Goal: Task Accomplishment & Management: Manage account settings

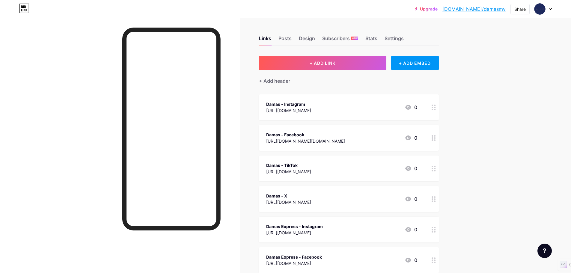
click at [549, 8] on icon at bounding box center [550, 9] width 3 height 2
click at [511, 52] on div "+ Add a new page" at bounding box center [514, 52] width 67 height 6
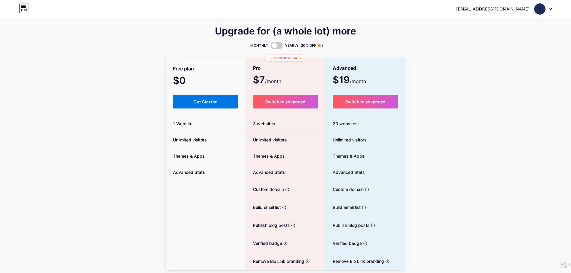
click at [205, 101] on span "Get Started" at bounding box center [205, 101] width 24 height 5
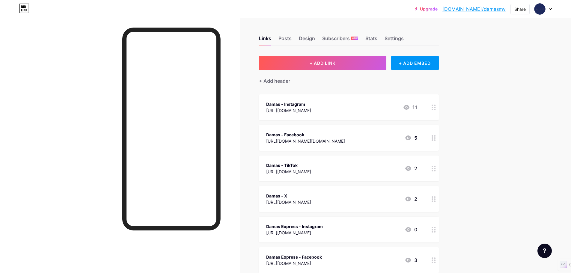
click at [551, 8] on icon at bounding box center [550, 9] width 3 height 2
click at [511, 53] on div "+ Add a new page" at bounding box center [514, 52] width 67 height 6
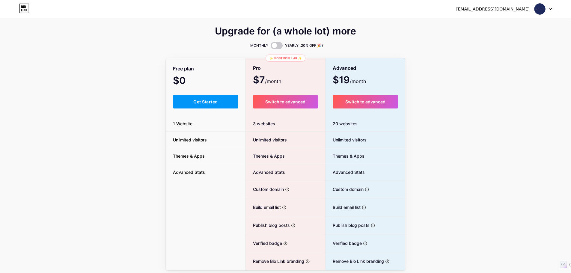
click at [549, 7] on div at bounding box center [542, 9] width 17 height 11
click at [552, 9] on div "[EMAIL_ADDRESS][DOMAIN_NAME] Dashboard Logout" at bounding box center [285, 9] width 571 height 11
click at [551, 11] on div at bounding box center [542, 9] width 17 height 11
click at [461, 57] on div "Upgrade for (a whole lot) more MONTHLY YEARLY (20% OFF 🎉) Free plan $0 /month G…" at bounding box center [285, 149] width 571 height 243
click at [541, 6] on img at bounding box center [539, 8] width 11 height 11
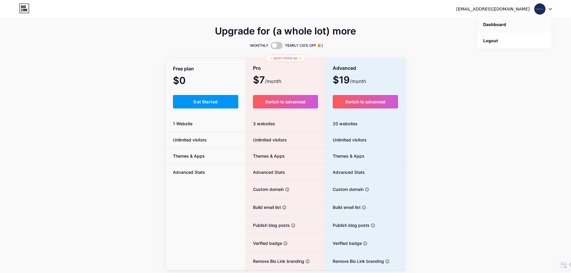
click at [502, 26] on link "Dashboard" at bounding box center [514, 24] width 74 height 16
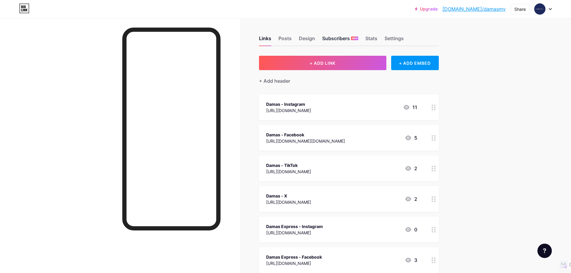
click at [358, 37] on span "NEW" at bounding box center [355, 39] width 6 height 4
click at [371, 37] on div "Stats" at bounding box center [371, 40] width 12 height 11
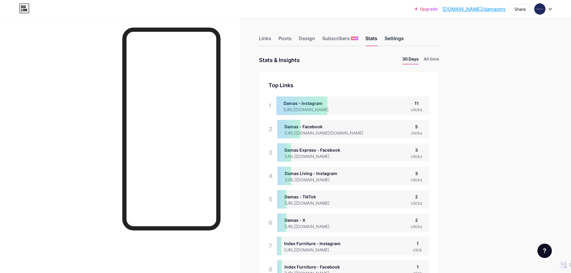
click at [403, 36] on div "Settings" at bounding box center [394, 40] width 19 height 11
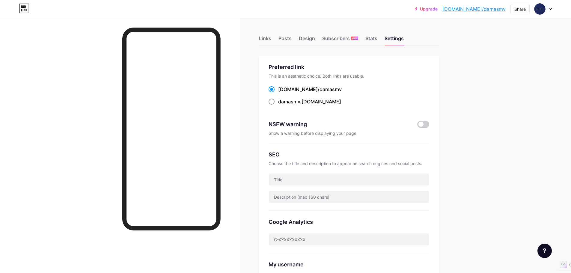
click at [271, 101] on span at bounding box center [272, 102] width 6 height 6
click at [278, 105] on input "damasmv .[DOMAIN_NAME]" at bounding box center [280, 107] width 4 height 4
radio input "true"
click at [373, 38] on div "Stats" at bounding box center [371, 40] width 12 height 11
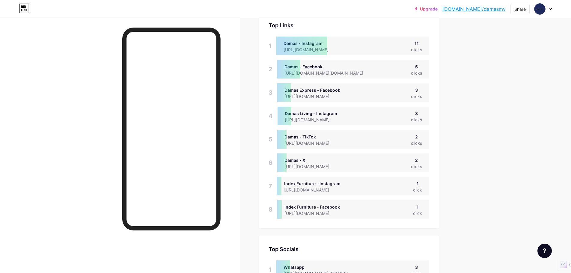
scroll to position [30, 0]
